Goal: Information Seeking & Learning: Learn about a topic

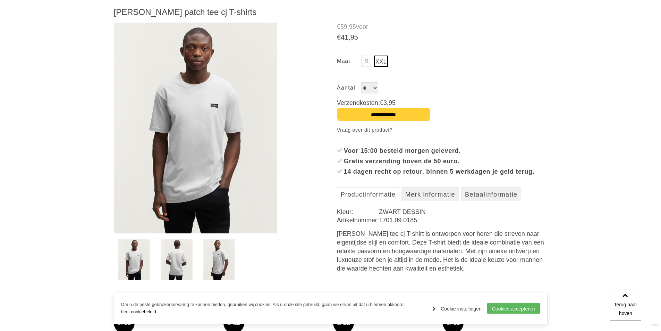
scroll to position [116, 0]
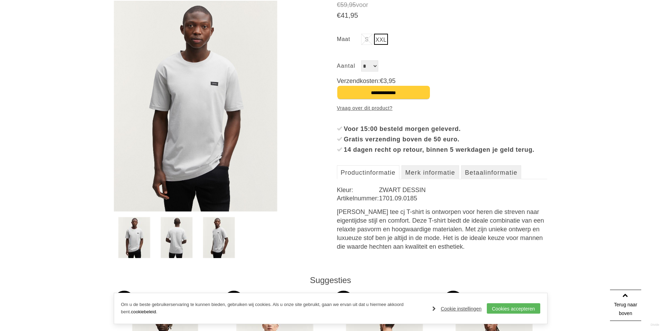
click at [460, 242] on div "[PERSON_NAME] tee cj T-shirt is ontworpen voor heren die streven naar eigentijd…" at bounding box center [442, 228] width 211 height 43
click at [437, 179] on link "Merk informatie" at bounding box center [430, 172] width 58 height 14
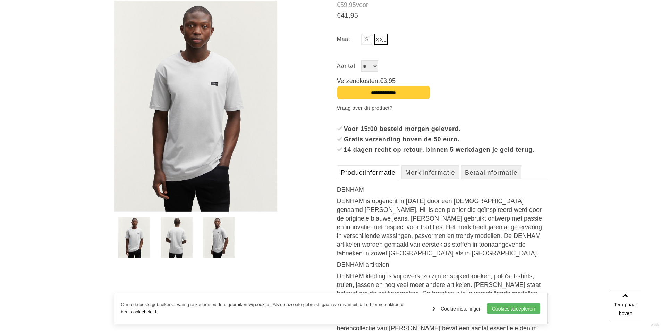
click at [381, 178] on link "Productinformatie" at bounding box center [368, 172] width 62 height 14
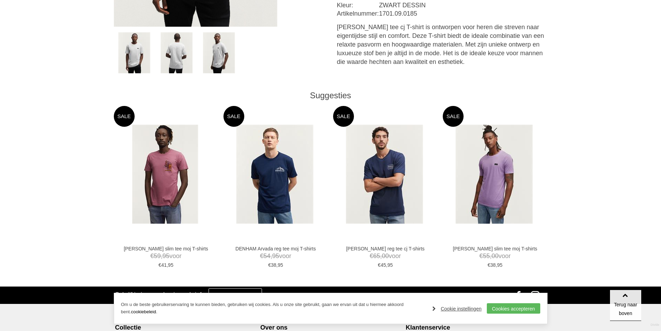
scroll to position [173, 0]
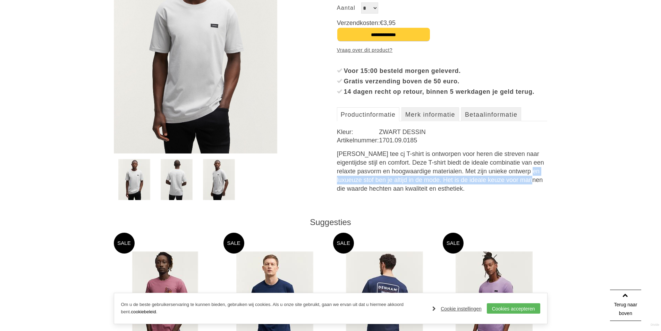
drag, startPoint x: 434, startPoint y: 181, endPoint x: 427, endPoint y: 191, distance: 12.8
click at [427, 191] on div "[PERSON_NAME] tee cj T-shirt is ontworpen voor heren die streven naar eigentijd…" at bounding box center [442, 171] width 211 height 43
click at [441, 120] on link "Merk informatie" at bounding box center [430, 114] width 58 height 14
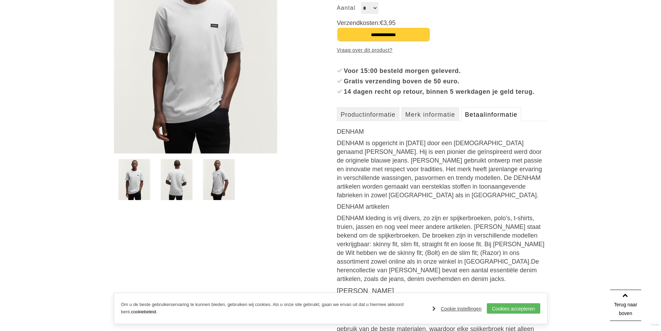
click at [477, 121] on link "Betaalinformatie" at bounding box center [491, 114] width 60 height 14
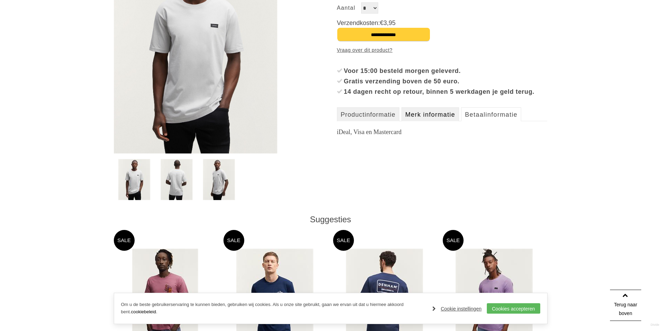
click at [431, 121] on link "Merk informatie" at bounding box center [430, 114] width 58 height 14
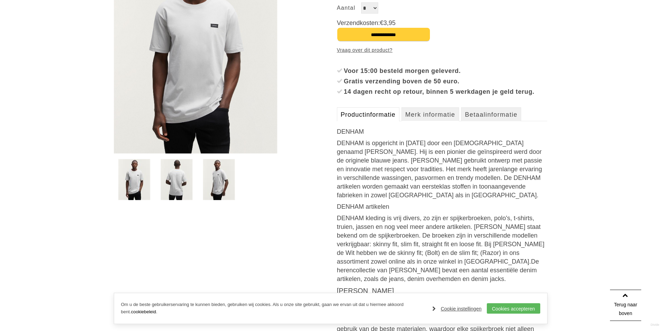
click at [372, 121] on link "Productinformatie" at bounding box center [368, 114] width 62 height 14
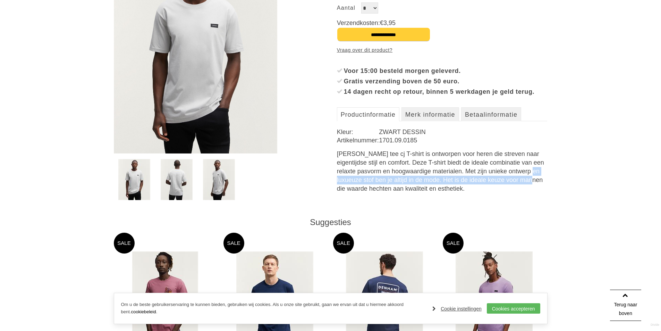
scroll to position [116, 0]
